Goal: Information Seeking & Learning: Check status

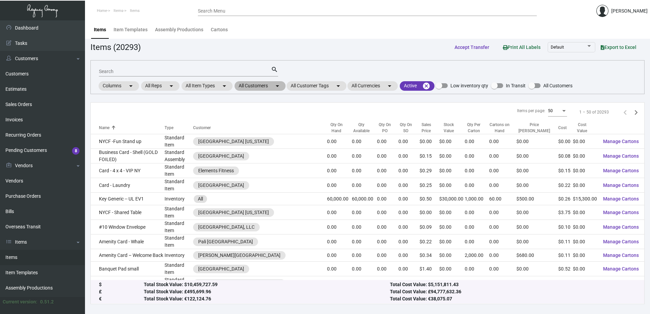
click at [256, 87] on mat-chip "All Customers arrow_drop_down" at bounding box center [260, 86] width 51 height 10
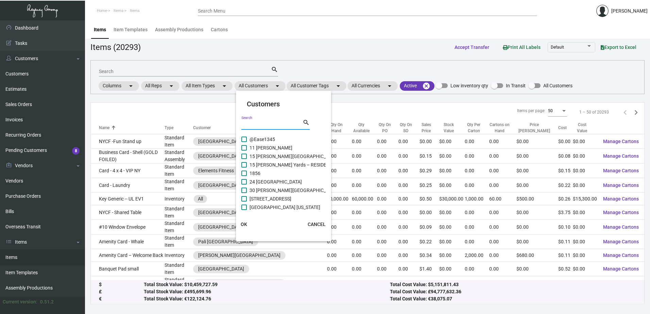
click at [262, 125] on input "Search" at bounding box center [272, 124] width 61 height 5
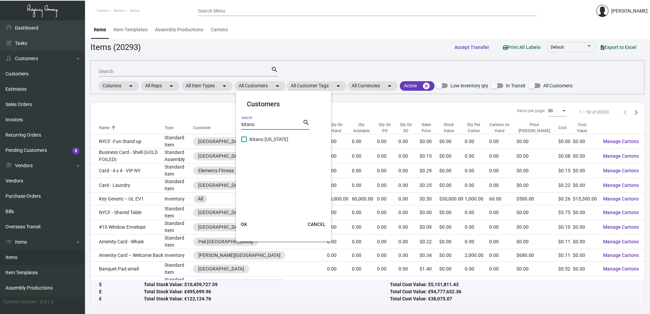
type input "kitano"
click at [244, 140] on span at bounding box center [244, 139] width 5 height 5
click at [244, 142] on input "Kitano [US_STATE]" at bounding box center [244, 142] width 0 height 0
checkbox input "true"
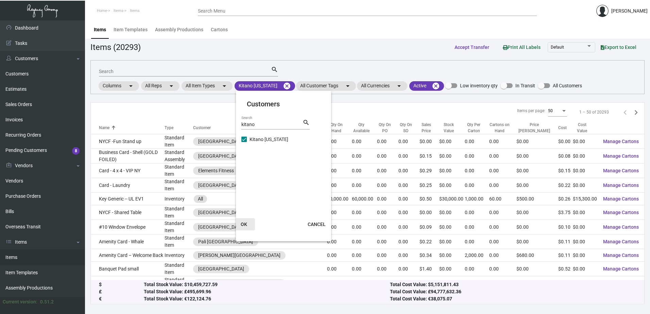
click at [245, 222] on span "OK" at bounding box center [244, 224] width 6 height 5
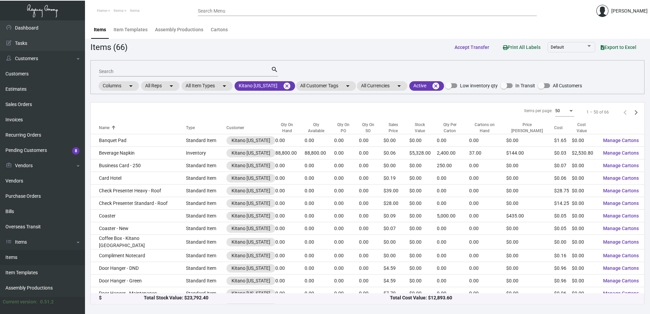
click at [182, 67] on div "Search" at bounding box center [185, 71] width 172 height 11
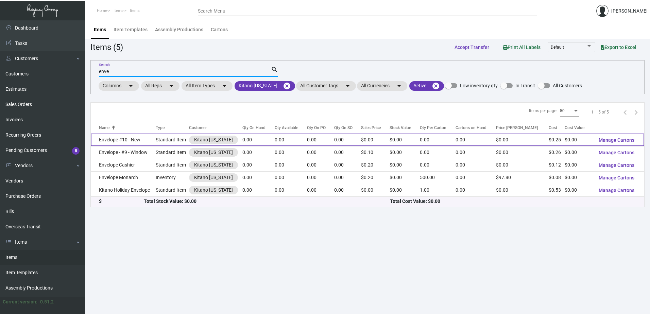
type input "enve"
click at [121, 139] on td "Envelope #10 - New" at bounding box center [123, 140] width 65 height 13
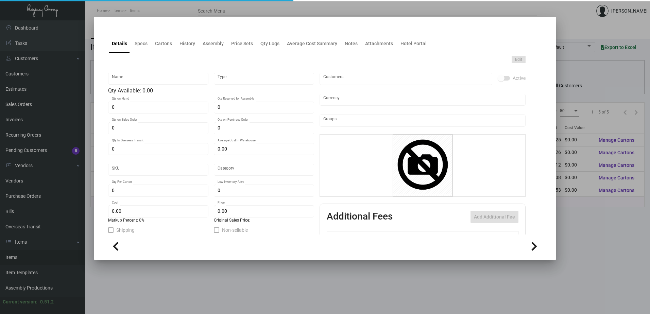
type input "Envelope #10 - New"
type input "Standard Item"
type input "$ 0.00"
type input "1669"
type input "Standard"
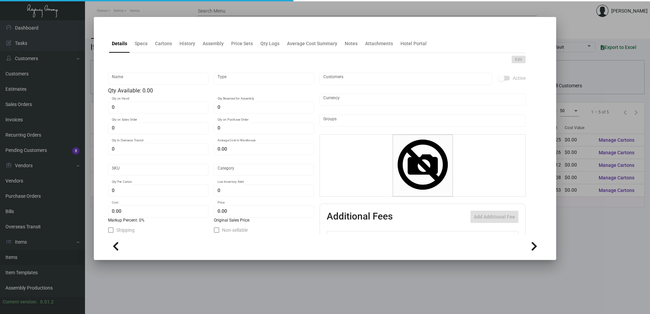
type input "$ 0.25"
type input "$ 0.09"
type textarea "#10 Envelopes: Cougar Natural White #60 text stock, commercial flap, printing P…"
type textarea "#10 Envelopes: Cougar Natural White #60 text stock, printing Pms#349 Green 1 si…"
checkbox input "true"
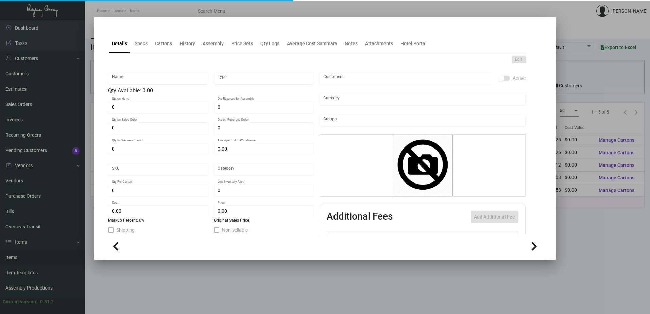
type input "United States Dollar $"
click at [189, 47] on div "History" at bounding box center [188, 43] width 16 height 7
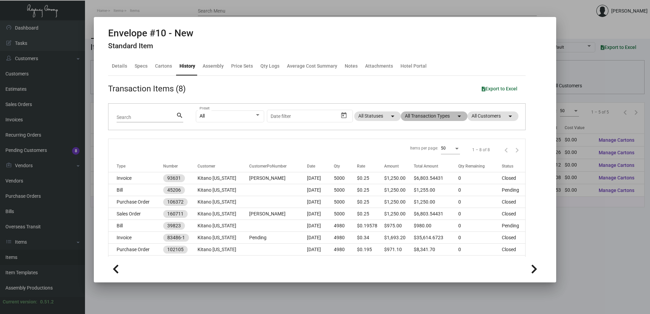
click at [443, 118] on mat-chip "All Transaction Types arrow_drop_down" at bounding box center [434, 117] width 67 height 10
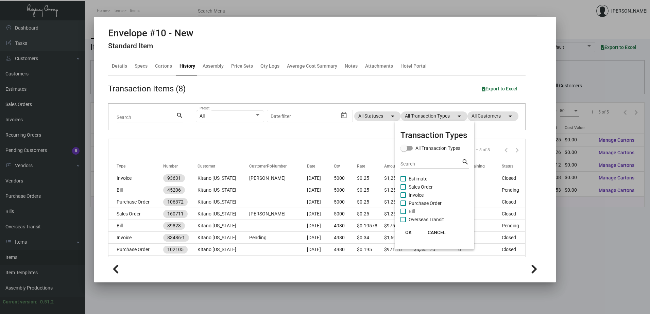
click at [404, 204] on span at bounding box center [403, 203] width 5 height 5
click at [403, 206] on input "Purchase Order" at bounding box center [403, 206] width 0 height 0
checkbox input "true"
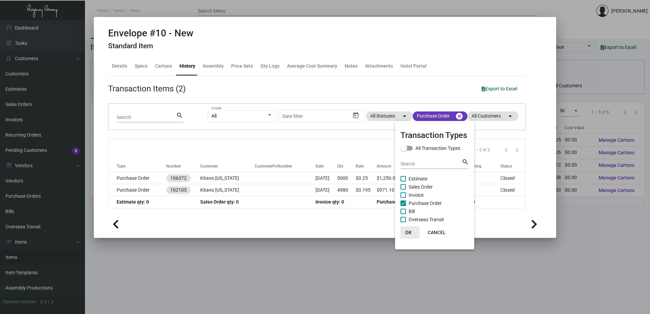
click at [407, 232] on span "OK" at bounding box center [408, 232] width 6 height 5
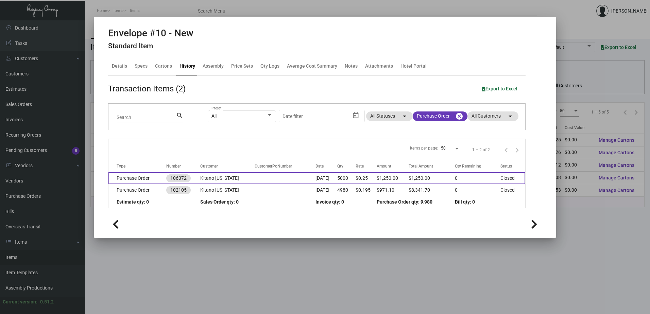
click at [138, 179] on td "Purchase Order" at bounding box center [138, 178] width 58 height 12
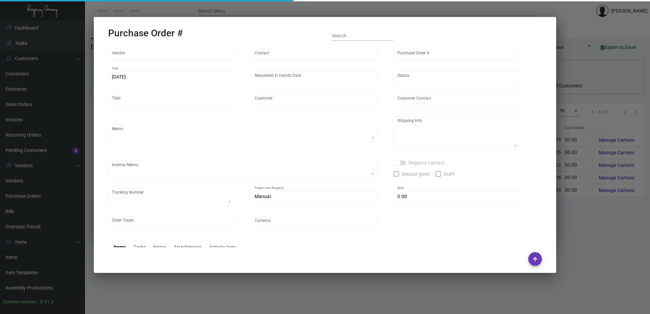
type input "[PERSON_NAME] Printing"
type input "[PERSON_NAME]"
type input "106372"
type input "[DATE]"
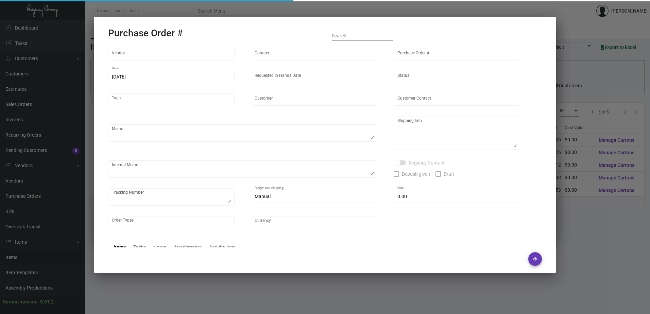
type input "Kitano [US_STATE]"
type input "[PERSON_NAME]"
type textarea "PLEASE SEND PDF PROOFS TO OUR ART TEAM ; [EMAIL_ADDRESS][DOMAIN_NAME] WITH ME I…"
type textarea "Kitano [US_STATE] - [PERSON_NAME][GEOGRAPHIC_DATA][STREET_ADDRESS][US_STATE]"
type textarea "7.15 - Proofs sent over; APPROVED. 8.8 - Requested for update // pending Vendor…"
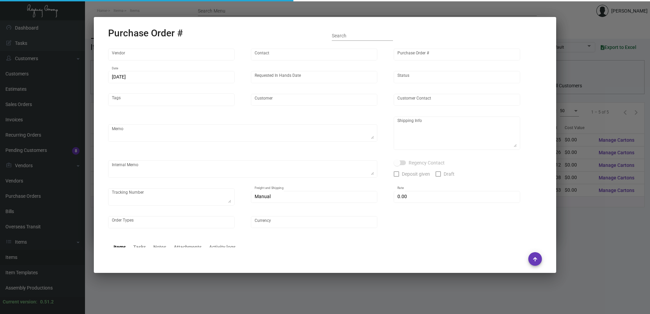
type input "$ 0.00"
type input "United States Dollar $"
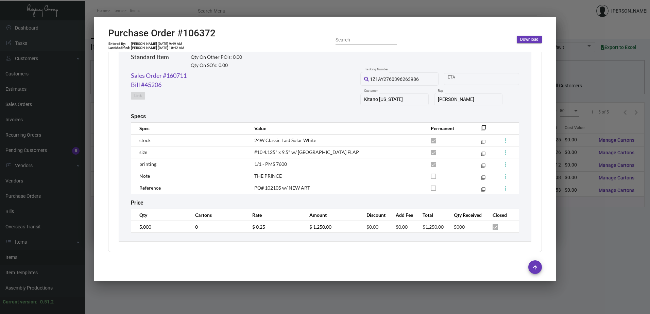
scroll to position [344, 0]
click at [160, 74] on link "Sales Order #160711" at bounding box center [159, 75] width 56 height 9
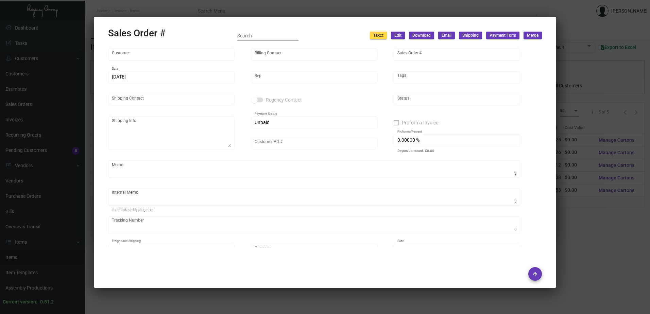
type input "Kitano [US_STATE]"
type input "[PERSON_NAME]"
type input "160711"
type input "[DATE]"
type input "[PERSON_NAME]"
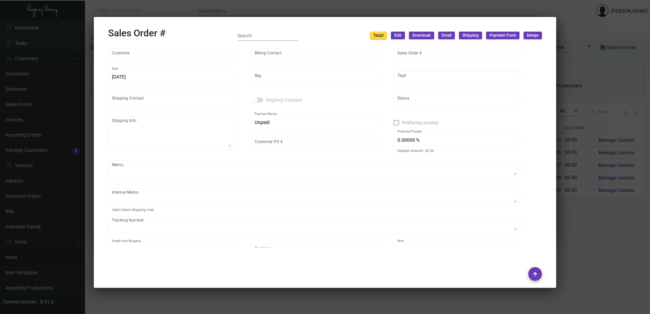
type input "[PERSON_NAME]"
type textarea "Kitano [US_STATE] - [PERSON_NAME][GEOGRAPHIC_DATA][STREET_ADDRESS][US_STATE]"
type input "[PERSON_NAME]"
type textarea "Customer name approval email attached~ [DATE] Shipped from TC by UPS Ground TK#…"
type input "United States Dollar $"
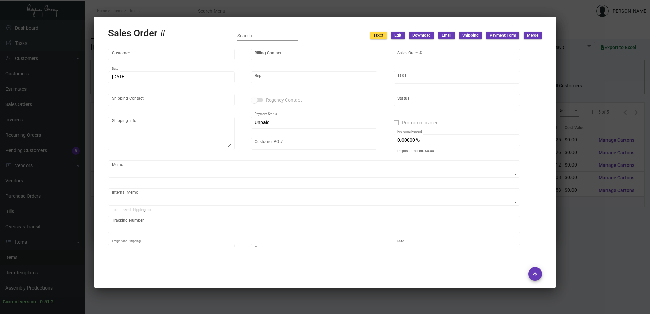
type input "$ 98.95"
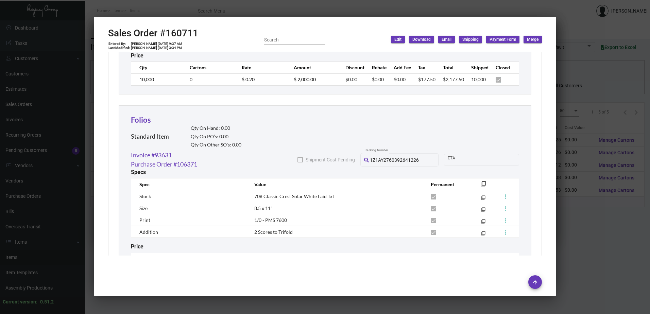
scroll to position [520, 0]
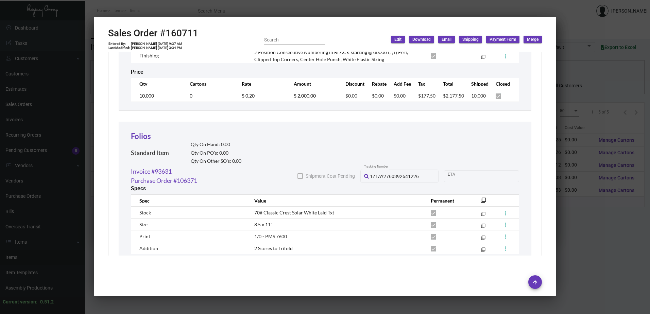
click at [575, 238] on div at bounding box center [325, 157] width 650 height 314
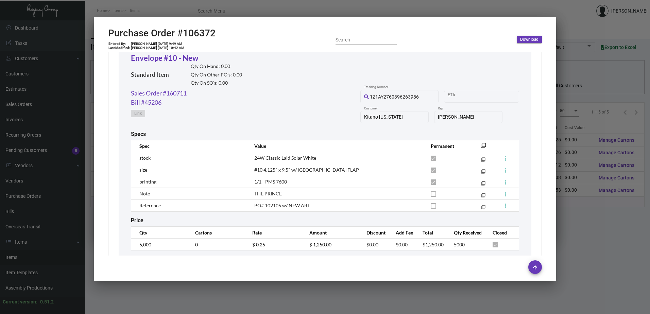
scroll to position [344, 0]
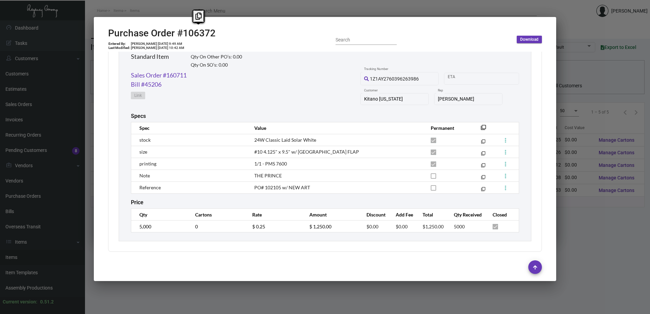
copy h2 "106372"
drag, startPoint x: 219, startPoint y: 34, endPoint x: 184, endPoint y: 34, distance: 34.4
click at [184, 34] on div "Purchase Order #106372 Entered By: [PERSON_NAME] [DATE] 9:49 AM Last Modified: …" at bounding box center [325, 40] width 434 height 24
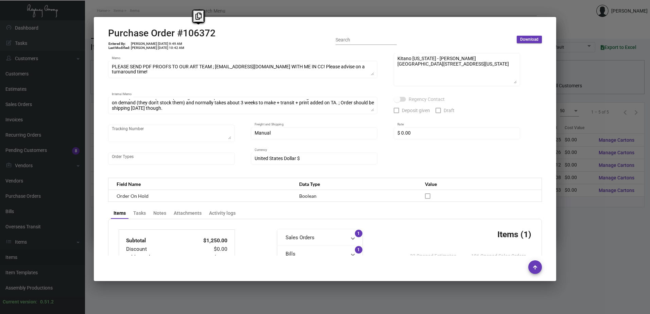
scroll to position [0, 0]
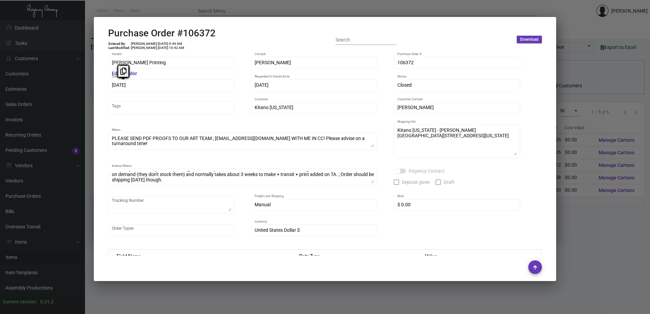
click at [95, 87] on mat-dialog-container "Purchase Order #106372 Entered By: [PERSON_NAME] [DATE] 9:49 AM Last Modified: …" at bounding box center [325, 149] width 463 height 264
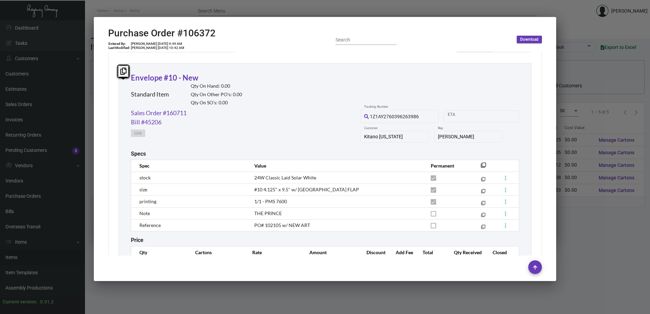
scroll to position [344, 0]
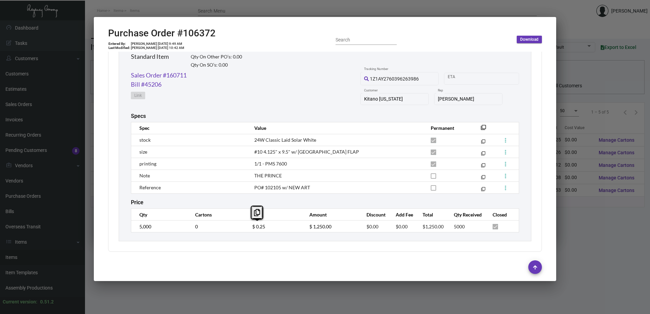
click at [246, 227] on td "$ 0.25" at bounding box center [274, 227] width 57 height 12
copy link "Sales Order #160711"
drag, startPoint x: 175, startPoint y: 74, endPoint x: 129, endPoint y: 74, distance: 45.2
click at [129, 74] on div "Envelope #10 - New Standard Item Qty On Hand: 0.00 Qty On Other PO’s: 0.00 Qty …" at bounding box center [325, 134] width 413 height 216
drag, startPoint x: 129, startPoint y: 74, endPoint x: 152, endPoint y: 77, distance: 23.4
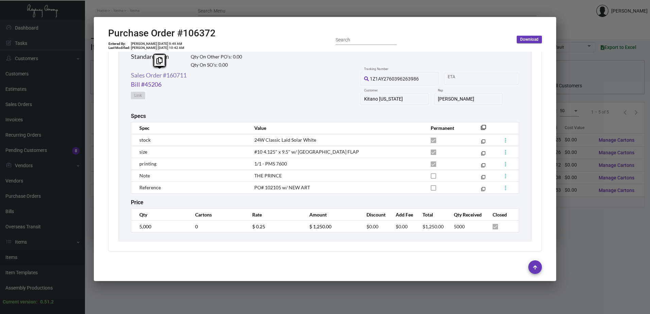
click at [152, 77] on link "Sales Order #160711" at bounding box center [159, 75] width 56 height 9
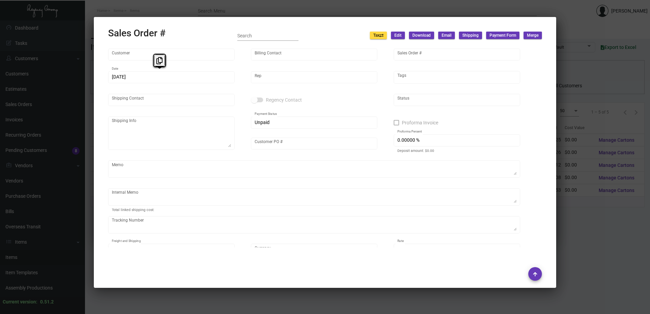
type input "Kitano [US_STATE]"
type input "[PERSON_NAME]"
type input "160711"
type input "[DATE]"
type input "[PERSON_NAME]"
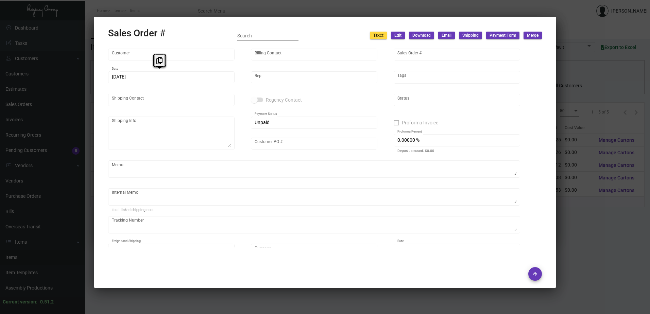
type input "[PERSON_NAME]"
type textarea "Kitano [US_STATE] - [PERSON_NAME][GEOGRAPHIC_DATA][STREET_ADDRESS][US_STATE]"
type input "[PERSON_NAME]"
type textarea "Customer name approval email attached~ [DATE] Shipped from TC by UPS Ground TK#…"
type input "United States Dollar $"
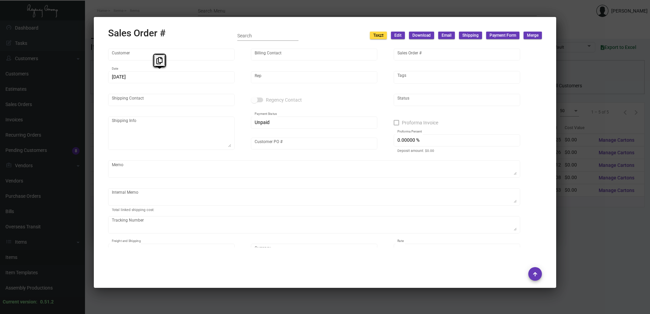
type input "$ 98.95"
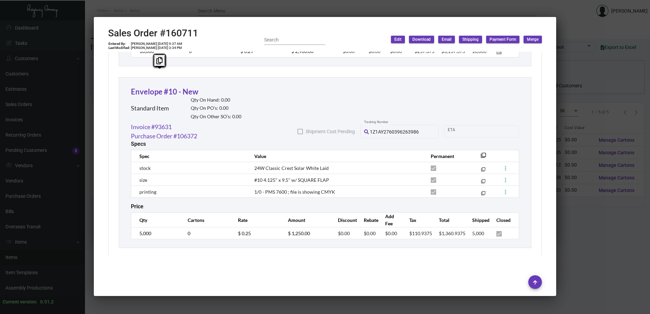
scroll to position [758, 0]
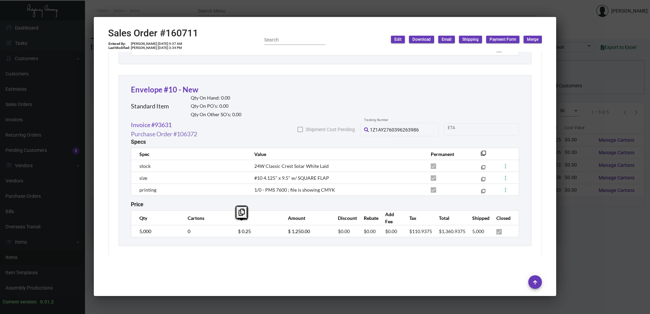
click at [166, 130] on link "Purchase Order #106372" at bounding box center [164, 134] width 66 height 9
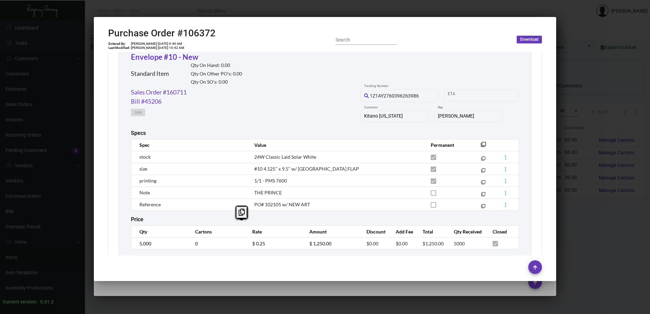
scroll to position [344, 0]
